Goal: Task Accomplishment & Management: Manage account settings

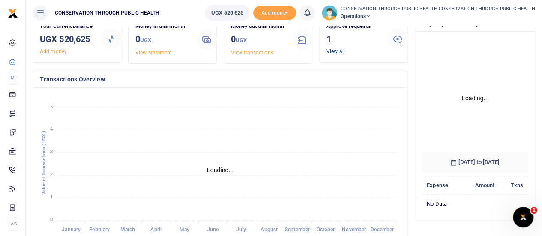
click at [331, 51] on link "View all" at bounding box center [335, 51] width 18 height 6
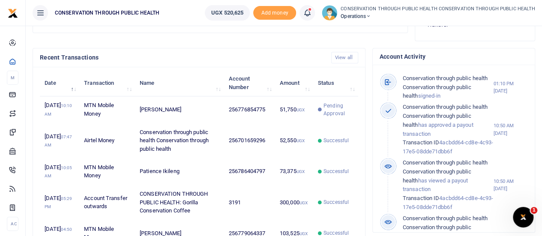
scroll to position [257, 0]
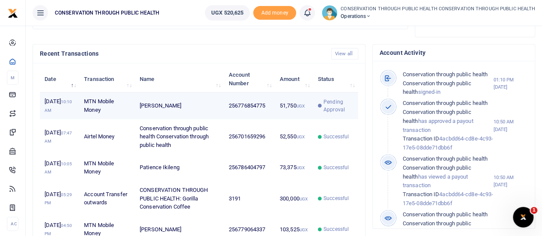
click at [248, 115] on td "256776854775" at bounding box center [249, 106] width 51 height 27
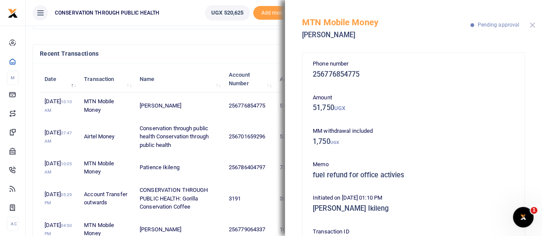
click at [533, 27] on button "Close" at bounding box center [533, 25] width 6 height 6
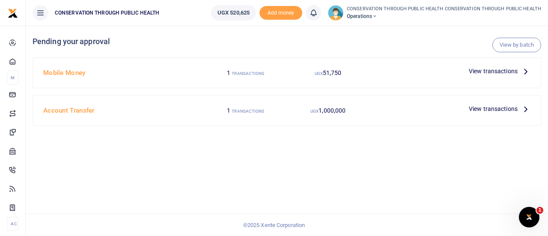
click at [525, 71] on icon at bounding box center [525, 70] width 9 height 9
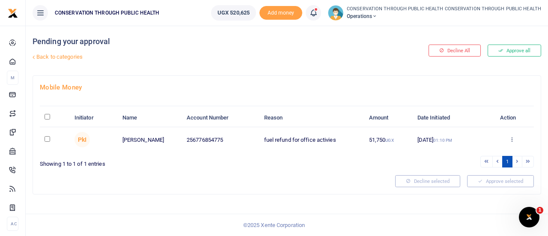
click at [46, 138] on input "checkbox" at bounding box center [48, 139] width 6 height 6
checkbox input "true"
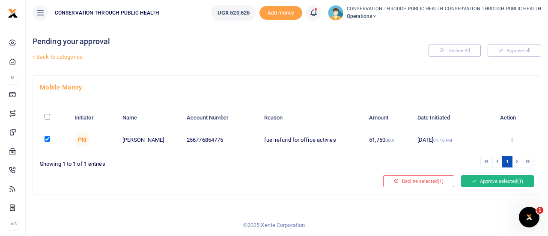
click at [502, 180] on button "Approve selected (1)" at bounding box center [497, 181] width 73 height 12
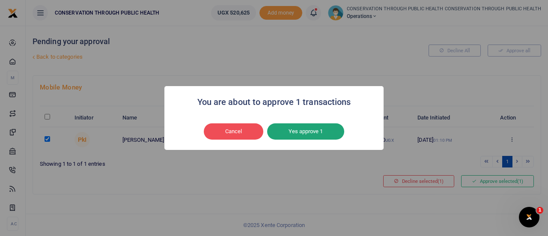
click at [291, 131] on button "Yes approve 1" at bounding box center [305, 131] width 77 height 16
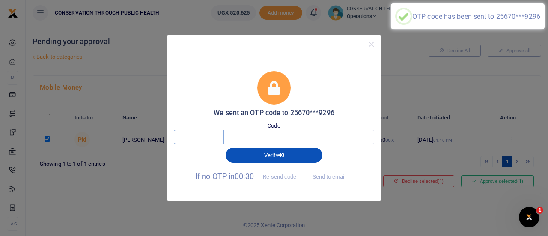
click at [220, 136] on input "text" at bounding box center [199, 137] width 50 height 15
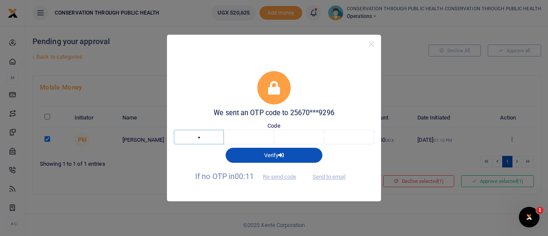
type input "7"
type input "8"
type input "1"
type input "8"
